Goal: Information Seeking & Learning: Learn about a topic

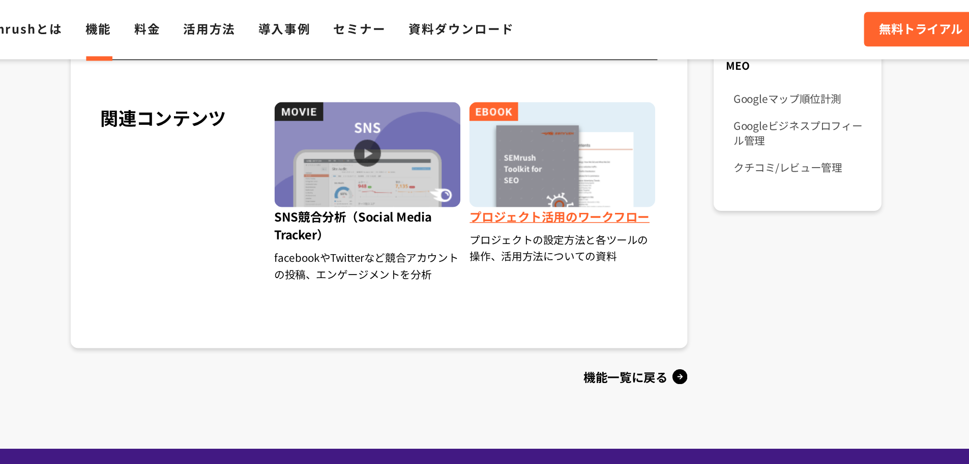
scroll to position [764, 0]
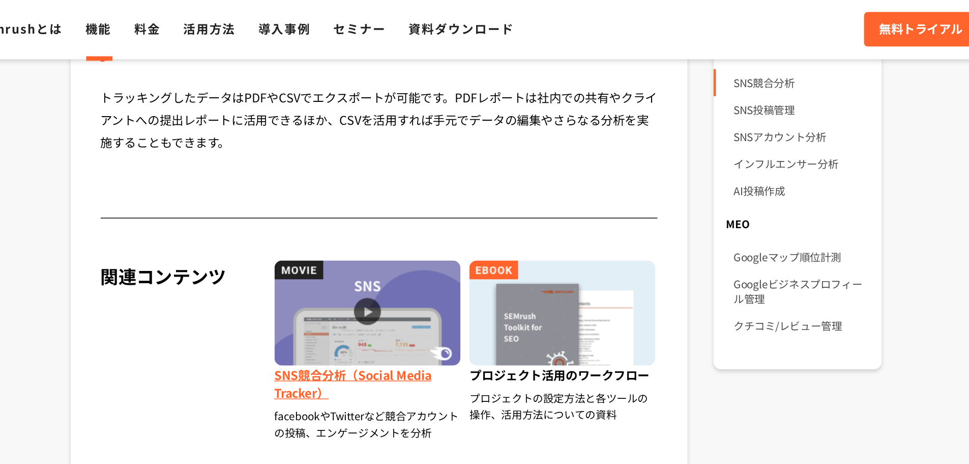
click at [453, 229] on img at bounding box center [411, 212] width 126 height 71
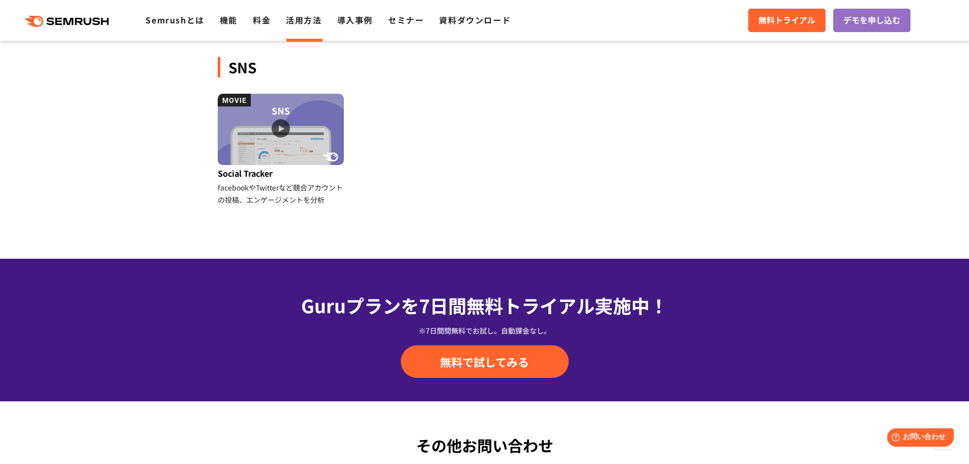
click at [876, 342] on div "Guruプランを7日間 無料トライアル実施中！ ※7日間間無料でお試し。自動課金なし。 無料で試してみる" at bounding box center [484, 329] width 969 height 142
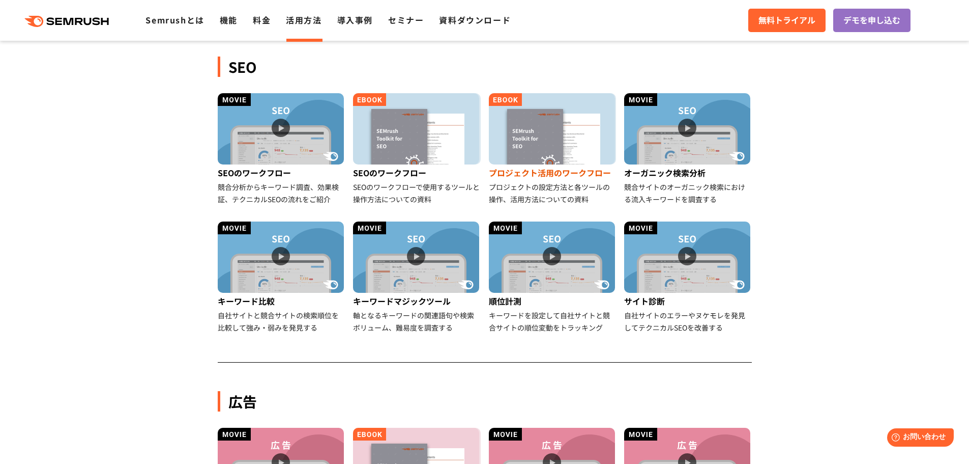
scroll to position [466, 0]
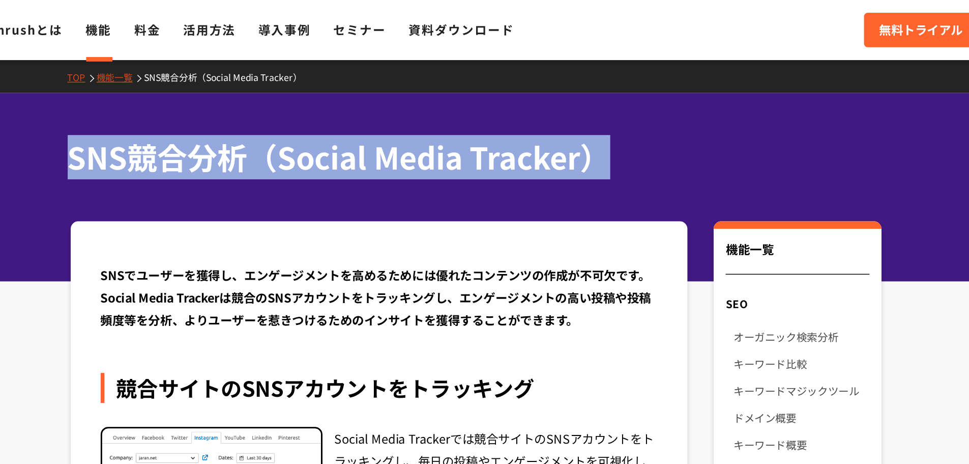
drag, startPoint x: 205, startPoint y: 103, endPoint x: 568, endPoint y: 102, distance: 363.3
click at [568, 102] on div "SNS競合分析（Social Media Tracker）" at bounding box center [484, 127] width 969 height 128
copy h1 "SNS競合分析（Social Media Tracker）"
drag, startPoint x: 790, startPoint y: 205, endPoint x: 673, endPoint y: 205, distance: 117.5
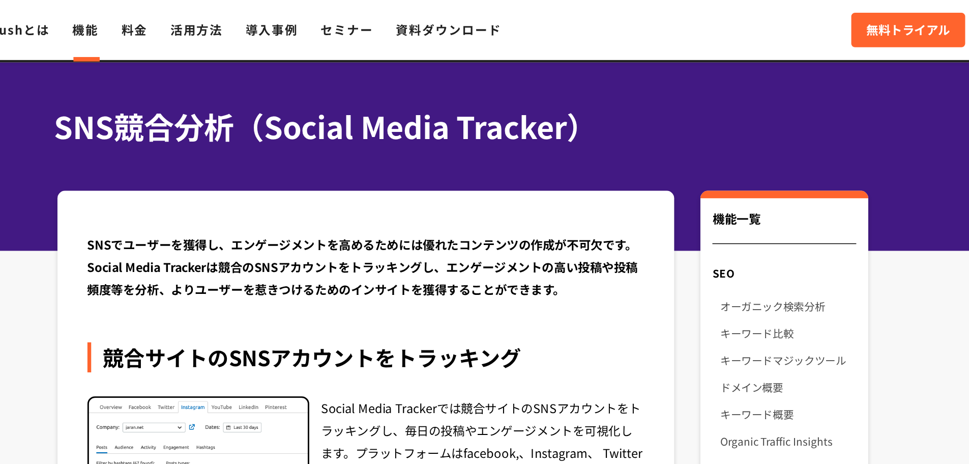
scroll to position [20, 0]
click at [728, 84] on h1 "SNS競合分析（Social Media Tracker）" at bounding box center [480, 86] width 544 height 30
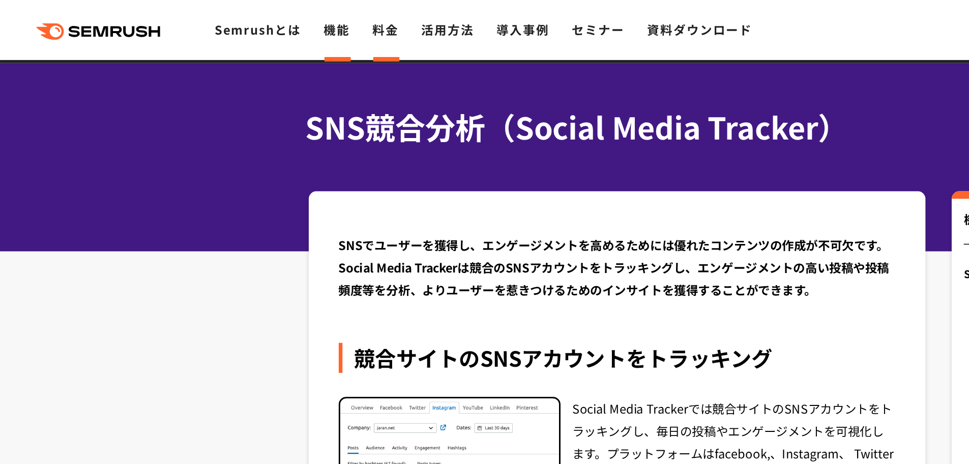
click at [260, 19] on link "料金" at bounding box center [262, 20] width 18 height 12
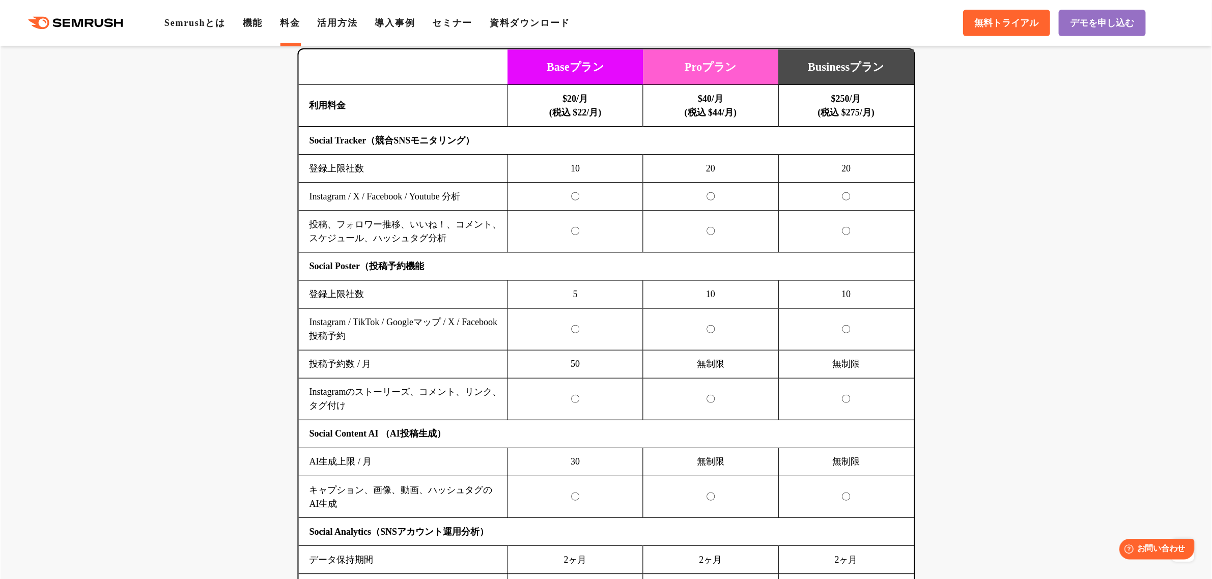
scroll to position [2146, 0]
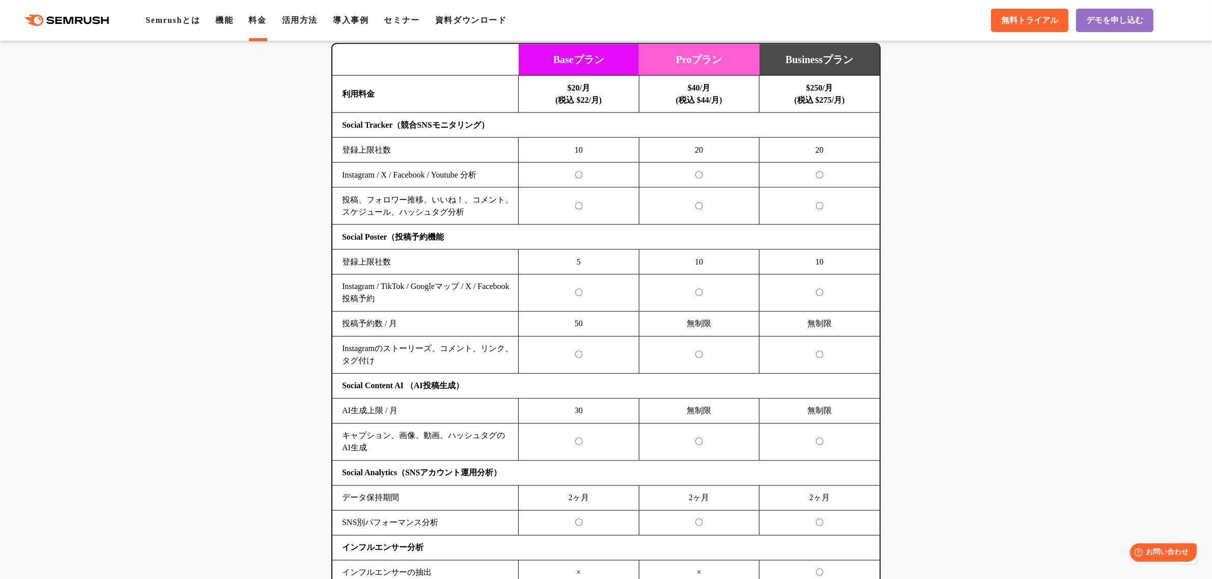
drag, startPoint x: 965, startPoint y: 1, endPoint x: 235, endPoint y: 308, distance: 792.4
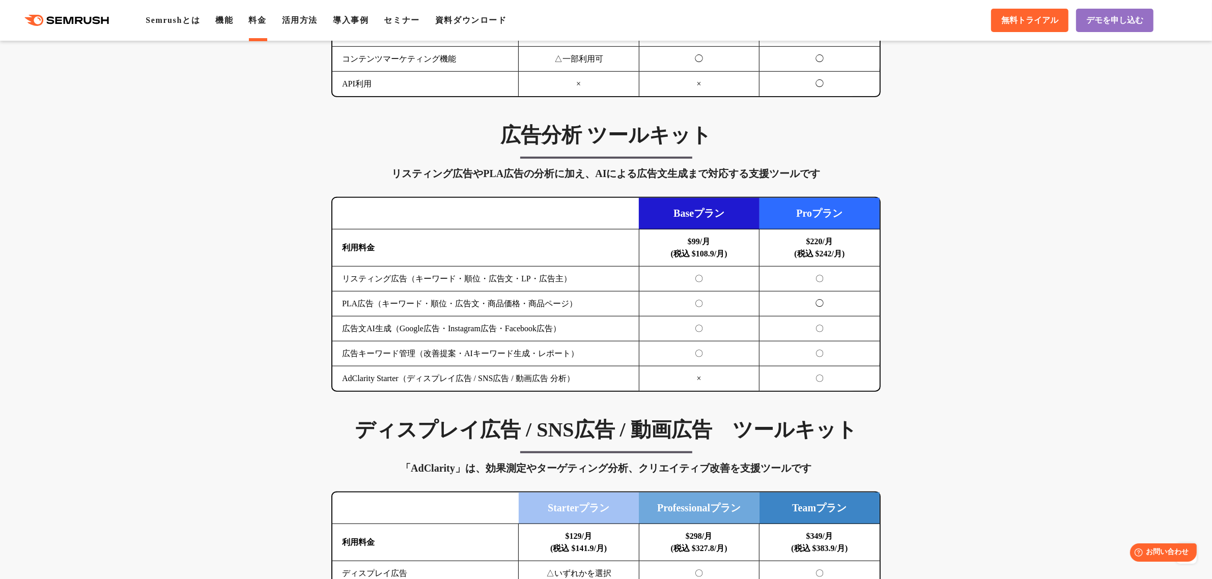
scroll to position [996, 0]
